Goal: Navigation & Orientation: Find specific page/section

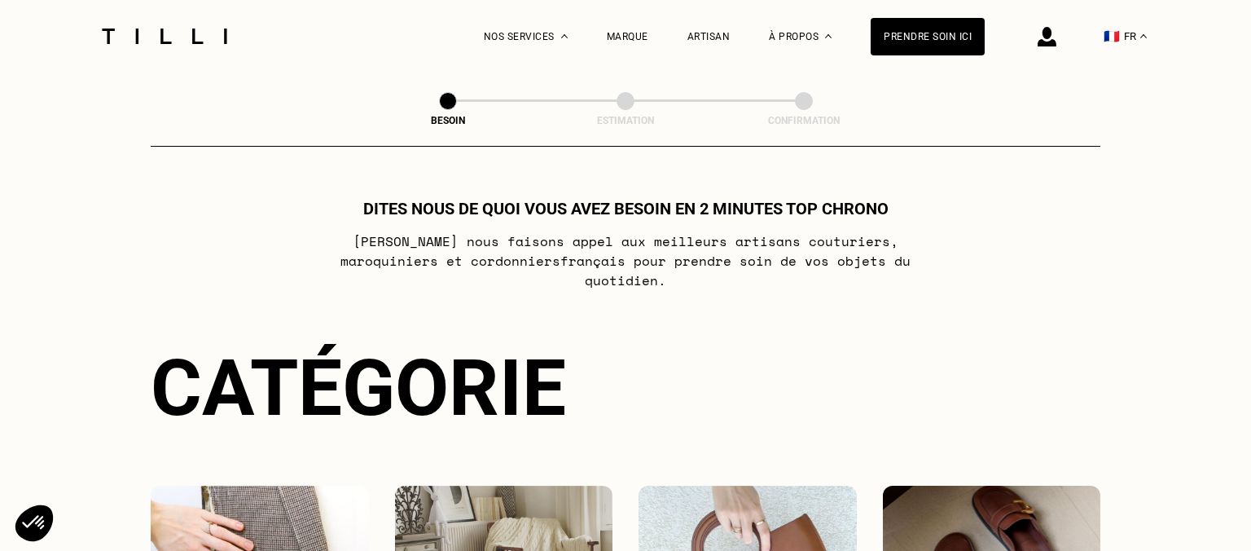
click at [747, 34] on div "La Méthode Retoucherie Maroquinerie Broderie Cordonnerie Nos prix Nos services …" at bounding box center [735, 36] width 502 height 73
click at [708, 37] on div "Artisan" at bounding box center [709, 36] width 43 height 11
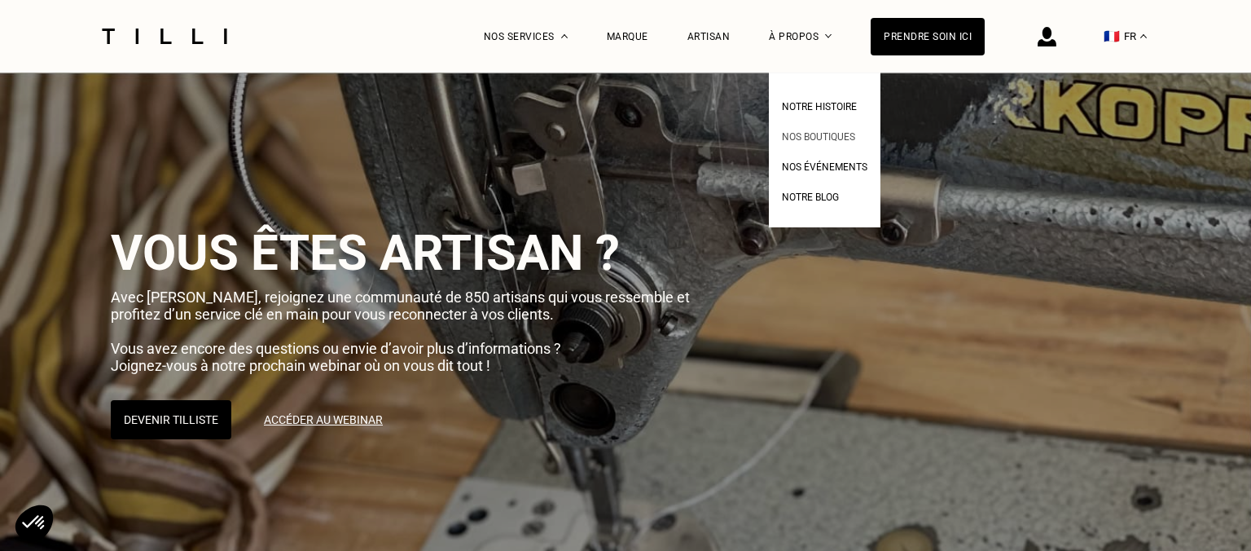
click at [837, 133] on span "Nos boutiques" at bounding box center [818, 136] width 73 height 11
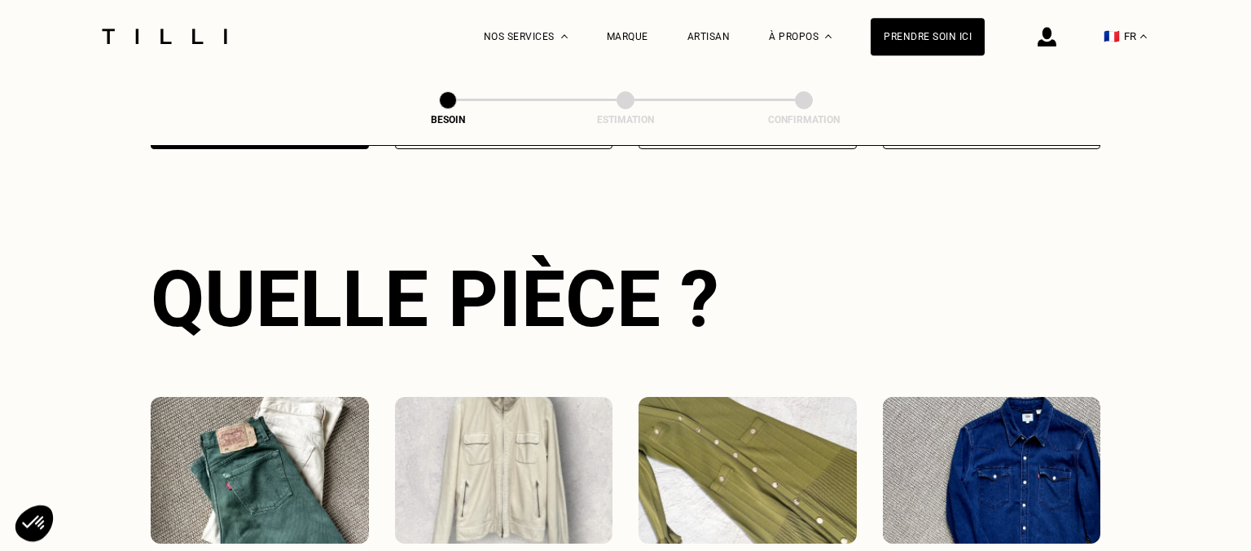
scroll to position [477, 0]
